Goal: Information Seeking & Learning: Learn about a topic

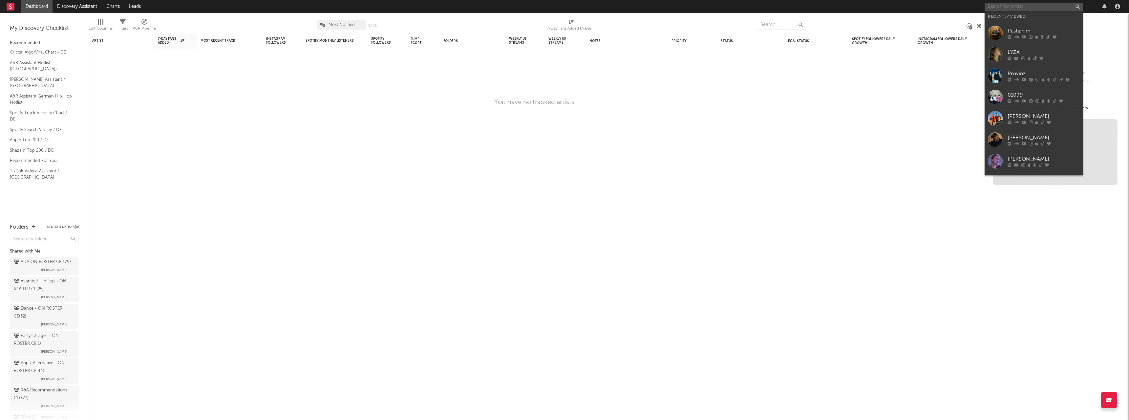
click at [1032, 8] on input "text" at bounding box center [1034, 7] width 98 height 8
click at [1026, 76] on div "Provinz" at bounding box center [1044, 74] width 72 height 8
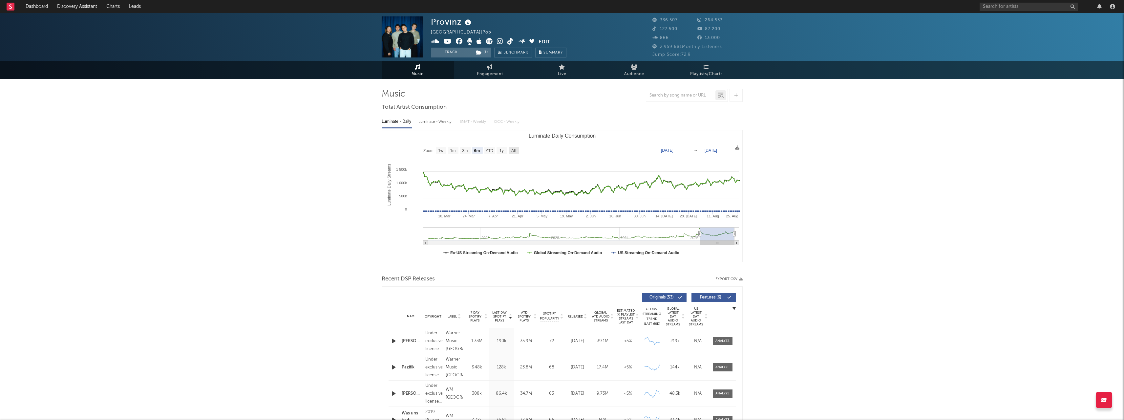
click at [513, 151] on text "All" at bounding box center [513, 150] width 4 height 5
select select "All"
type input "[DATE]"
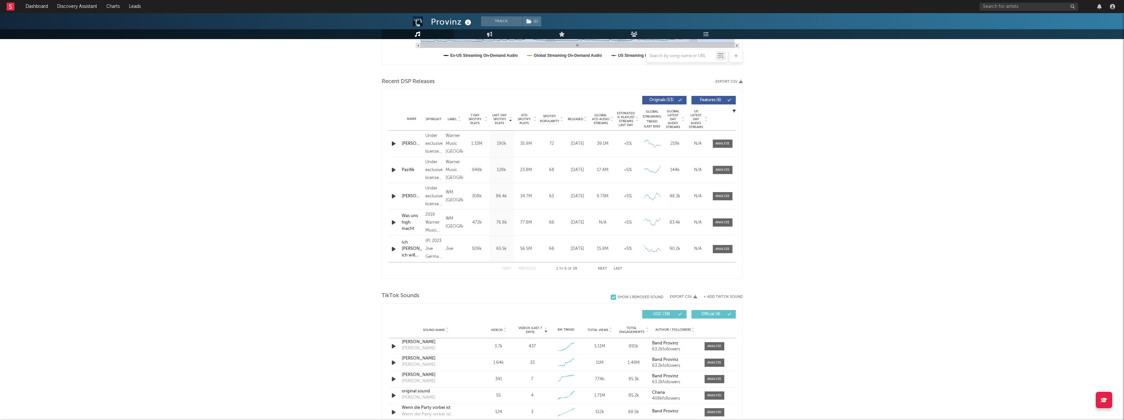
scroll to position [197, 0]
click at [722, 172] on div at bounding box center [723, 170] width 14 height 5
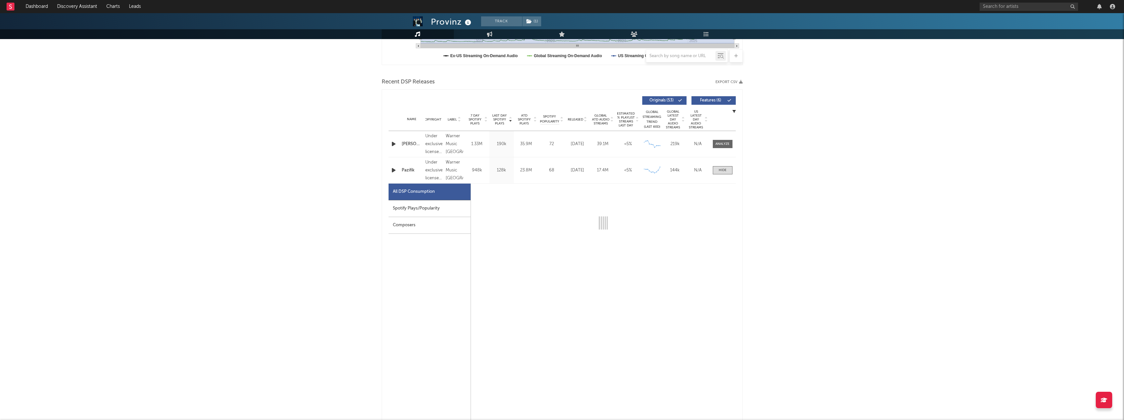
select select "1w"
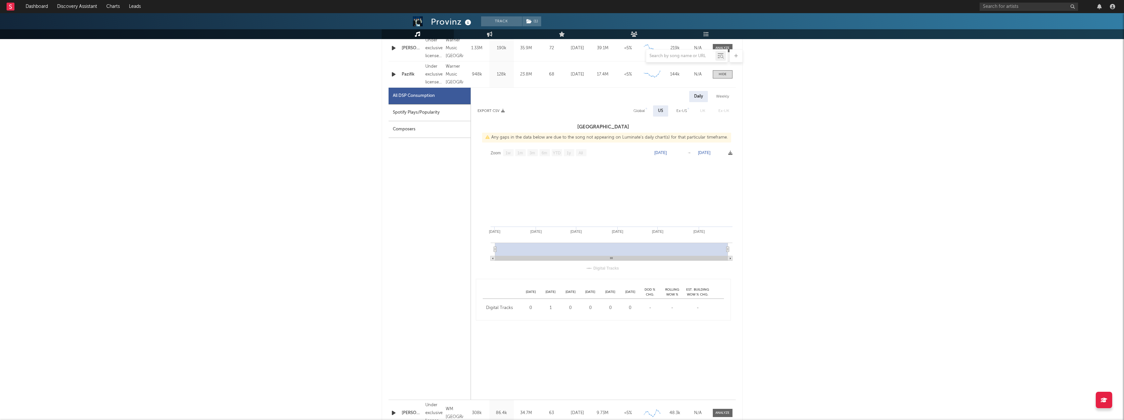
scroll to position [295, 0]
click at [410, 107] on div "Spotify Plays/Popularity" at bounding box center [430, 110] width 82 height 17
select select "6m"
select select "1w"
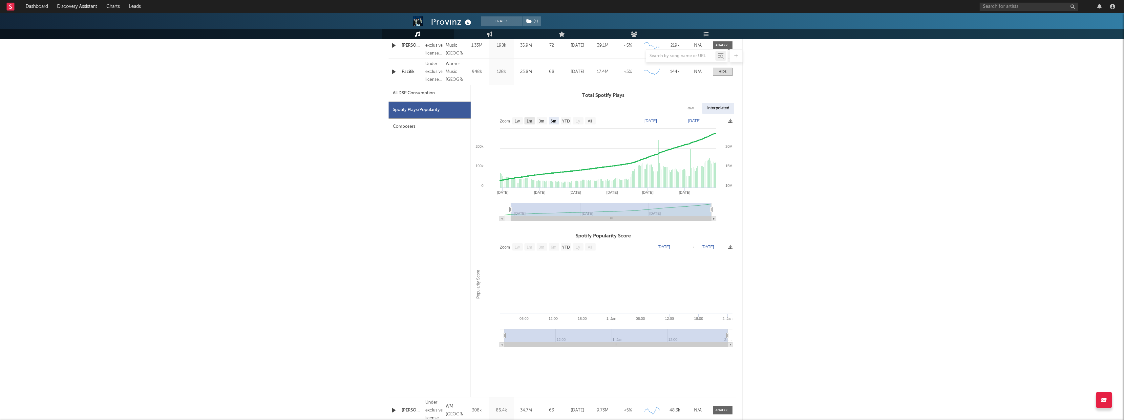
click at [529, 119] on text "1m" at bounding box center [530, 121] width 6 height 5
select select "1m"
type input "[DATE]"
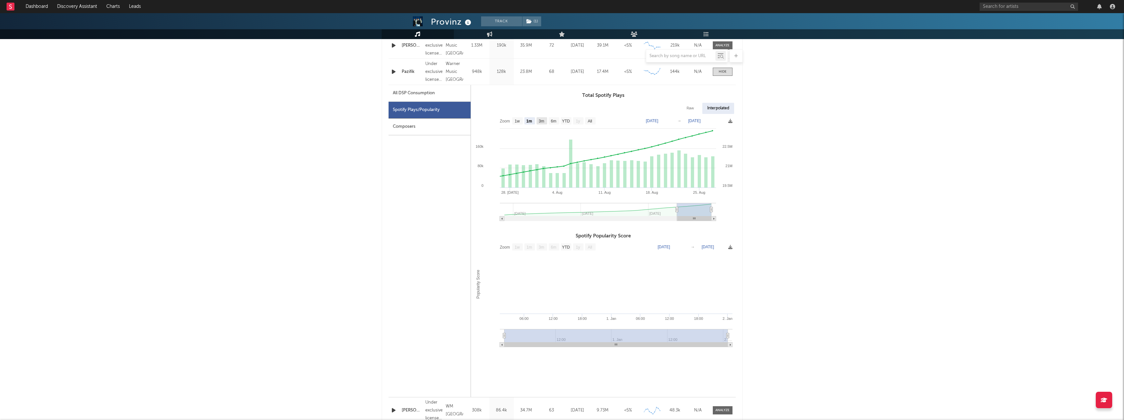
click at [543, 120] on text "3m" at bounding box center [542, 121] width 6 height 5
select select "3m"
type input "[DATE]"
click at [518, 122] on text "1w" at bounding box center [517, 121] width 5 height 5
select select "1w"
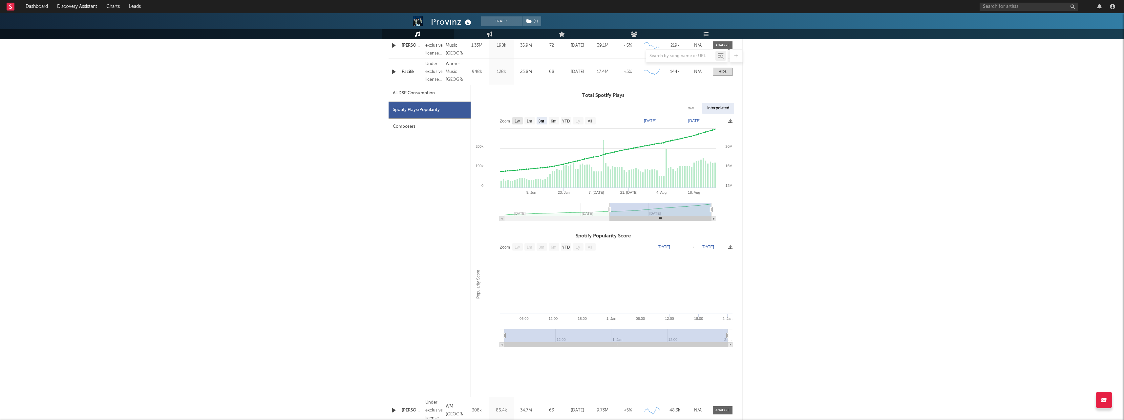
type input "[DATE]"
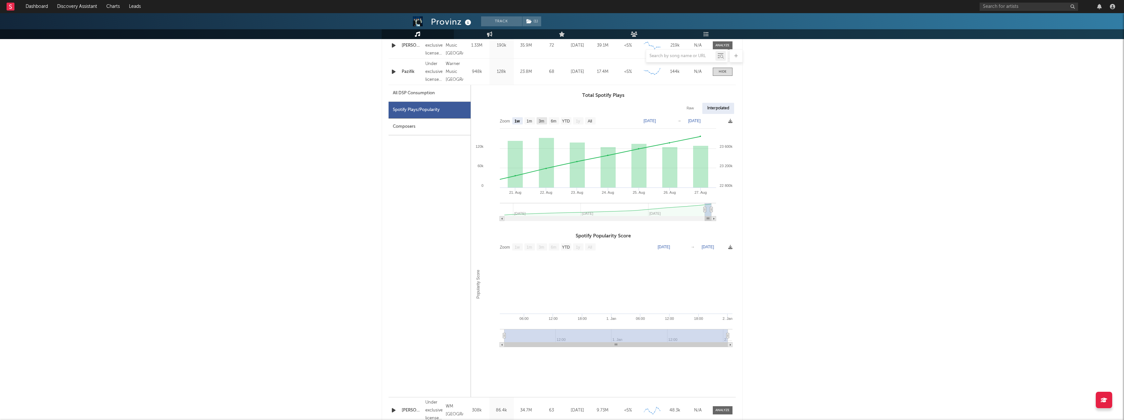
click at [540, 121] on text "3m" at bounding box center [542, 121] width 6 height 5
select select "3m"
type input "[DATE]"
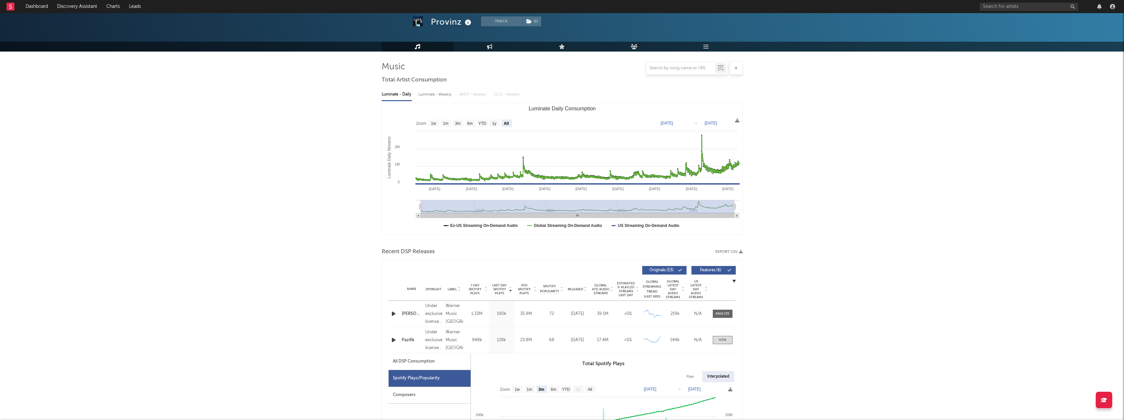
scroll to position [0, 0]
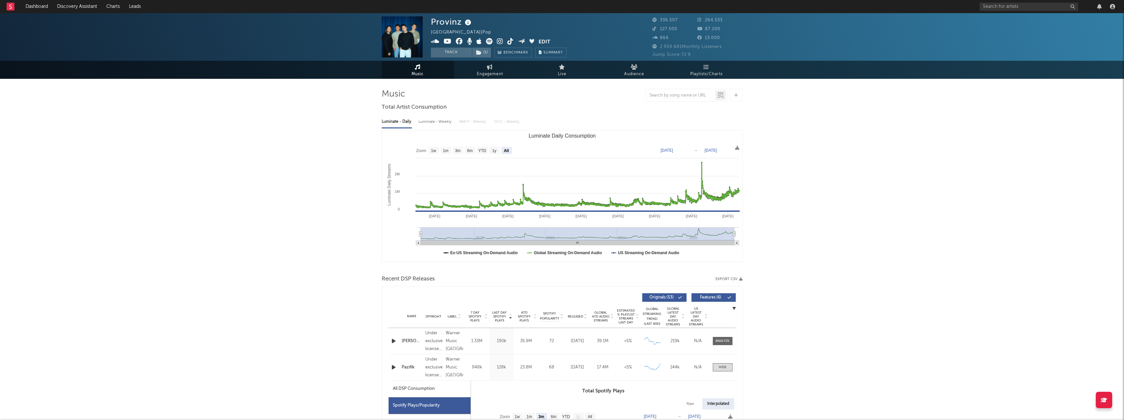
click at [406, 60] on div "Provinz [GEOGRAPHIC_DATA] | Pop Edit Track ( 1 ) Benchmark Summary 336.507 264.…" at bounding box center [562, 37] width 1124 height 48
click at [407, 71] on link "Music" at bounding box center [418, 70] width 72 height 18
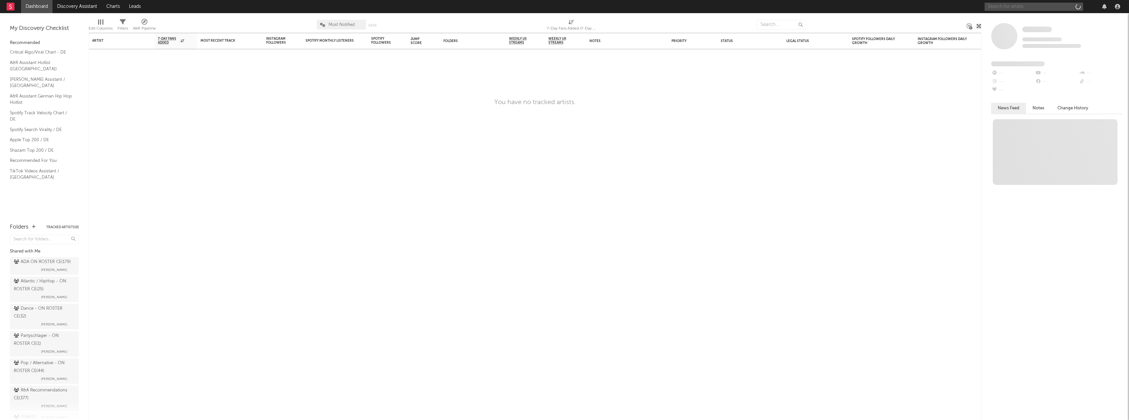
click at [997, 8] on input "text" at bounding box center [1034, 7] width 98 height 8
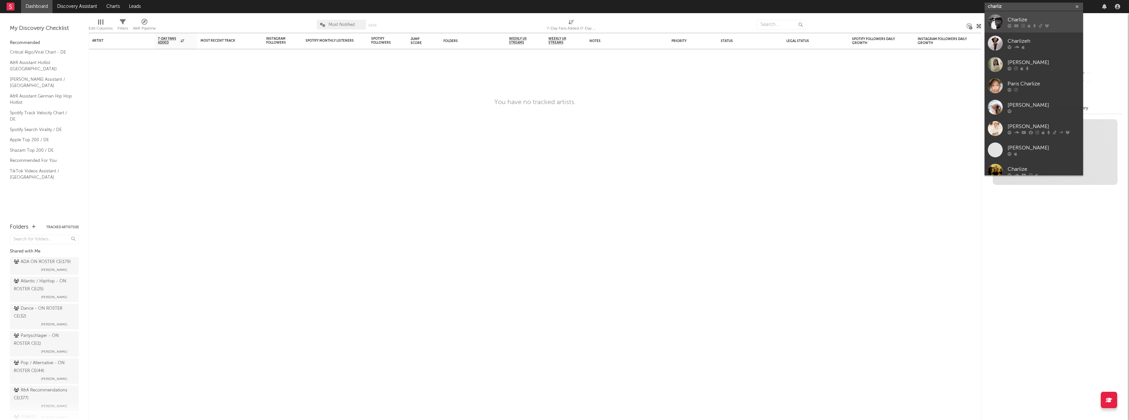
type input "charliz"
click at [1048, 19] on div "Charlize" at bounding box center [1044, 20] width 72 height 8
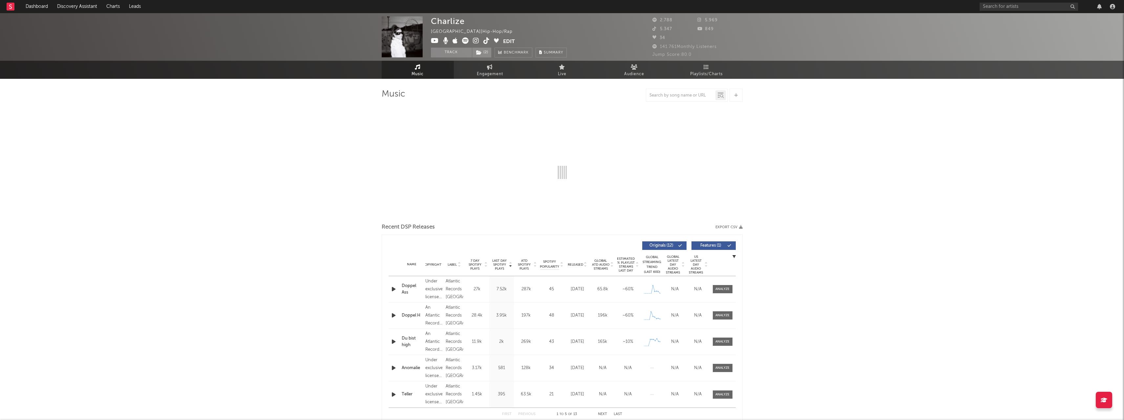
select select "1w"
